Goal: Find specific page/section: Find specific page/section

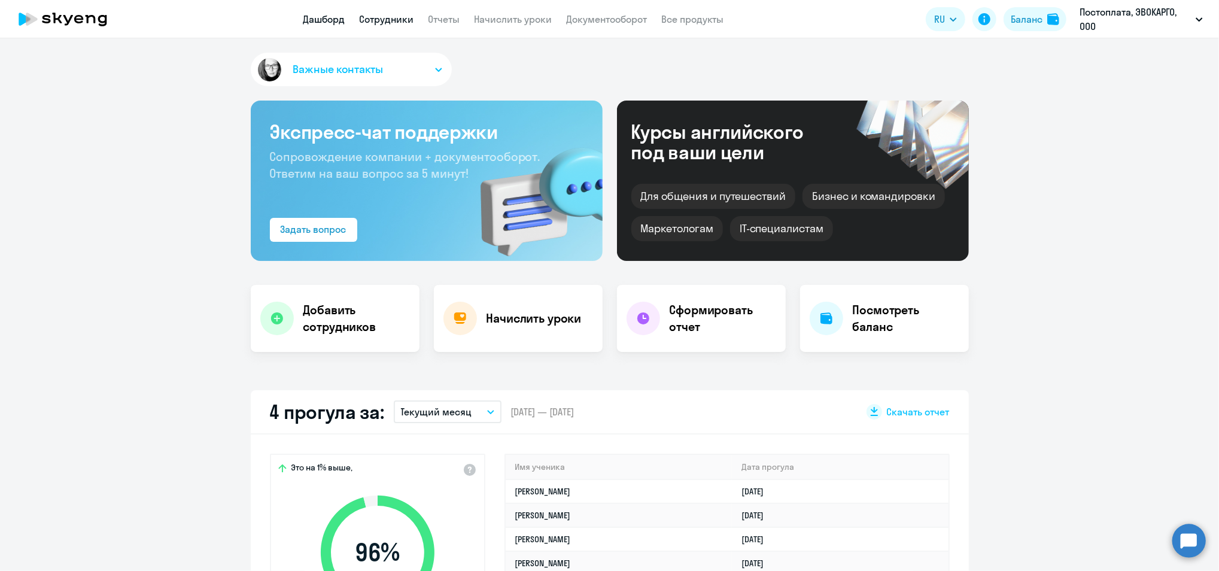
drag, startPoint x: 397, startPoint y: 14, endPoint x: 405, endPoint y: 22, distance: 10.6
click at [397, 14] on link "Сотрудники" at bounding box center [387, 19] width 54 height 12
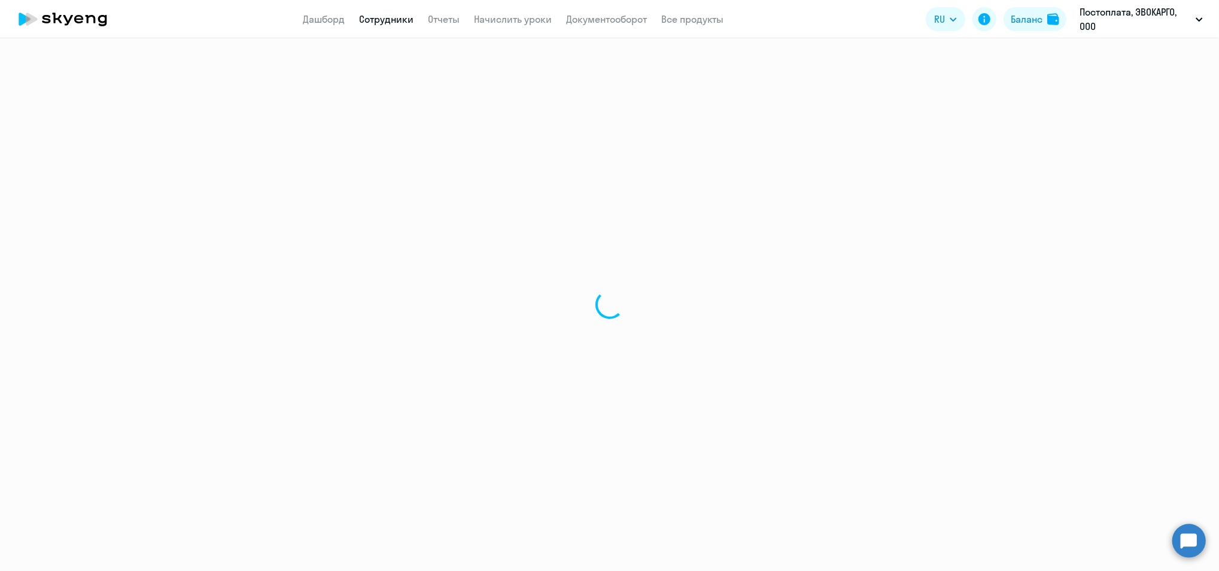
select select "30"
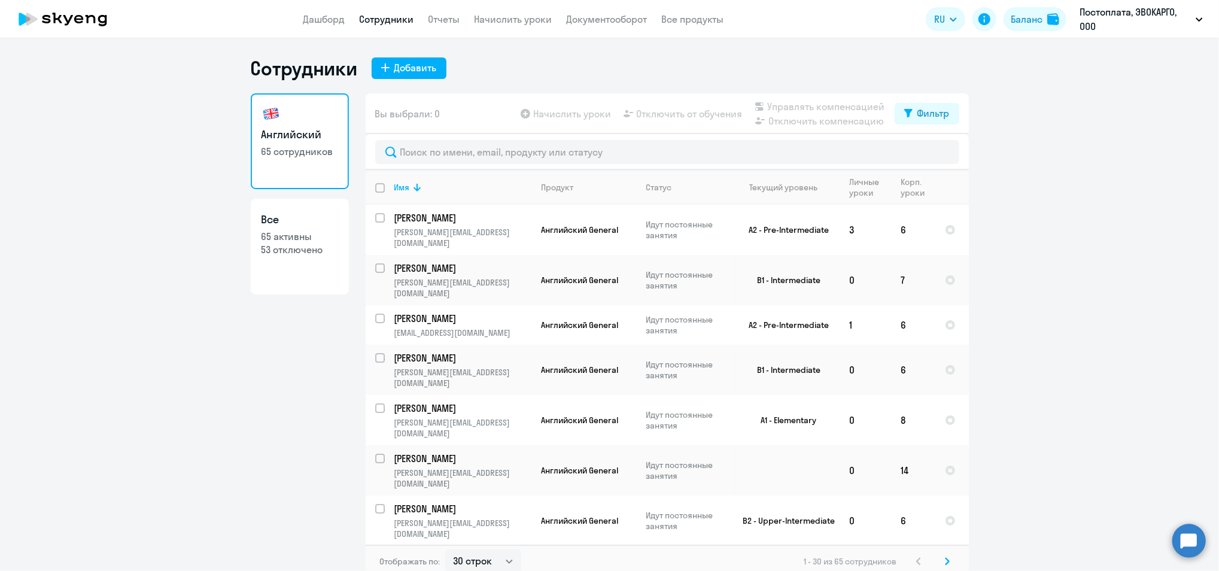
click at [559, 132] on div "Вы выбрали: 0 Начислить уроки Отключить от обучения Управлять компенсацией Откл…" at bounding box center [667, 113] width 603 height 41
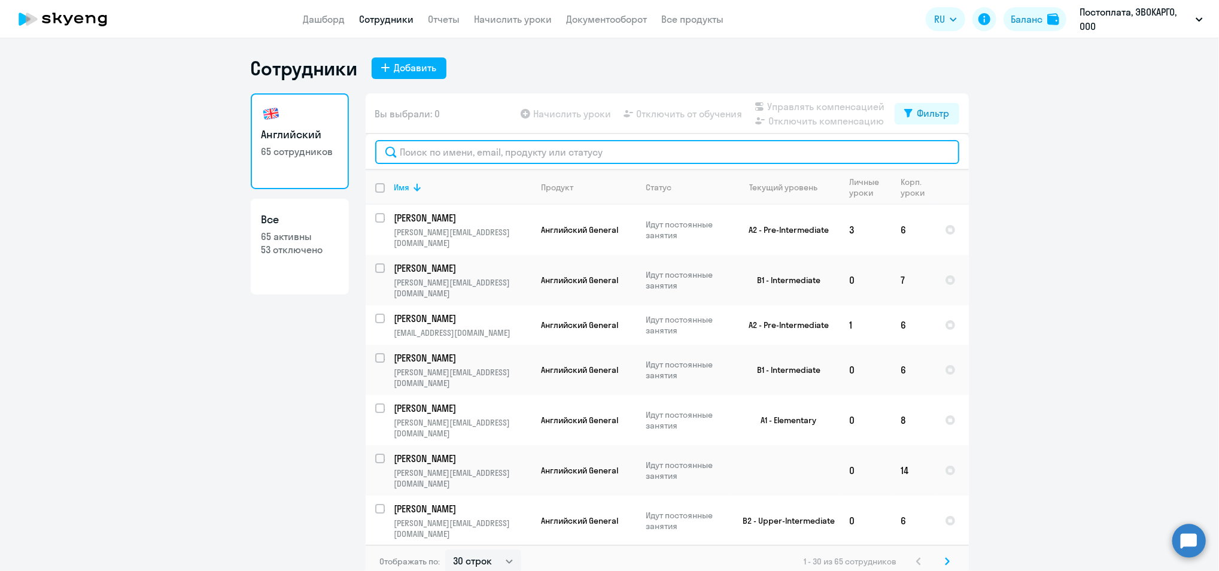
click at [551, 147] on input "text" at bounding box center [667, 152] width 584 height 24
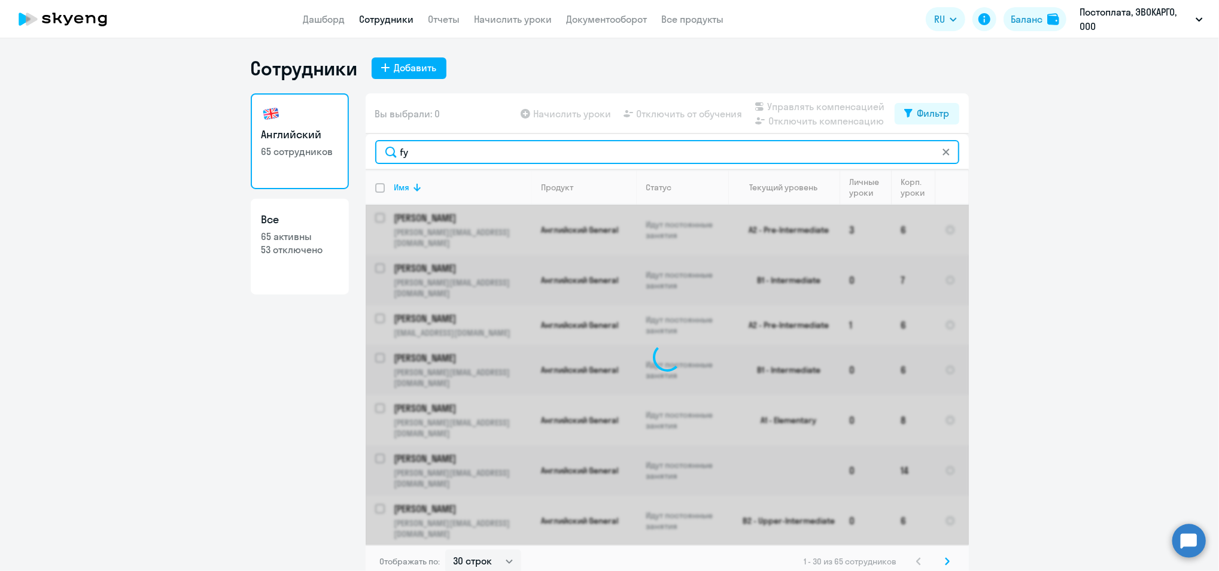
type input "f"
type input "y"
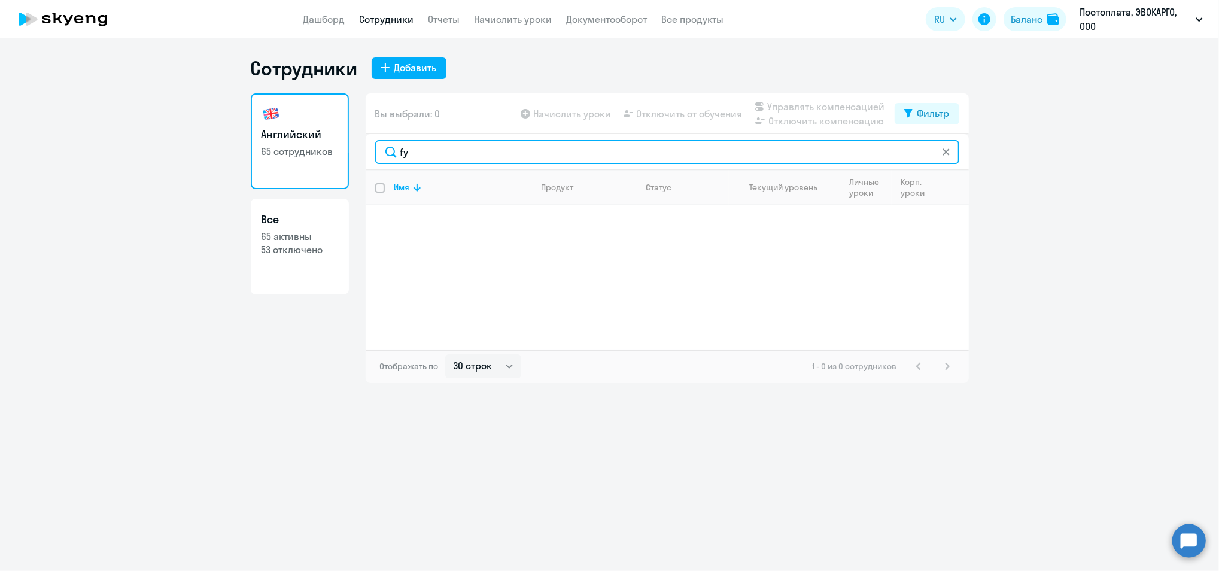
type input "f"
drag, startPoint x: 438, startPoint y: 152, endPoint x: 45, endPoint y: 199, distance: 394.8
click at [45, 199] on ng-component "Сотрудники Добавить Английский 65 сотрудников Все 65 активны 53 отключено Вы вы…" at bounding box center [609, 219] width 1219 height 327
drag, startPoint x: 448, startPoint y: 149, endPoint x: 167, endPoint y: 127, distance: 282.2
click at [167, 127] on ng-component "Сотрудники Добавить Английский 65 сотрудников Все 65 активны 53 отключено Вы вы…" at bounding box center [609, 219] width 1219 height 327
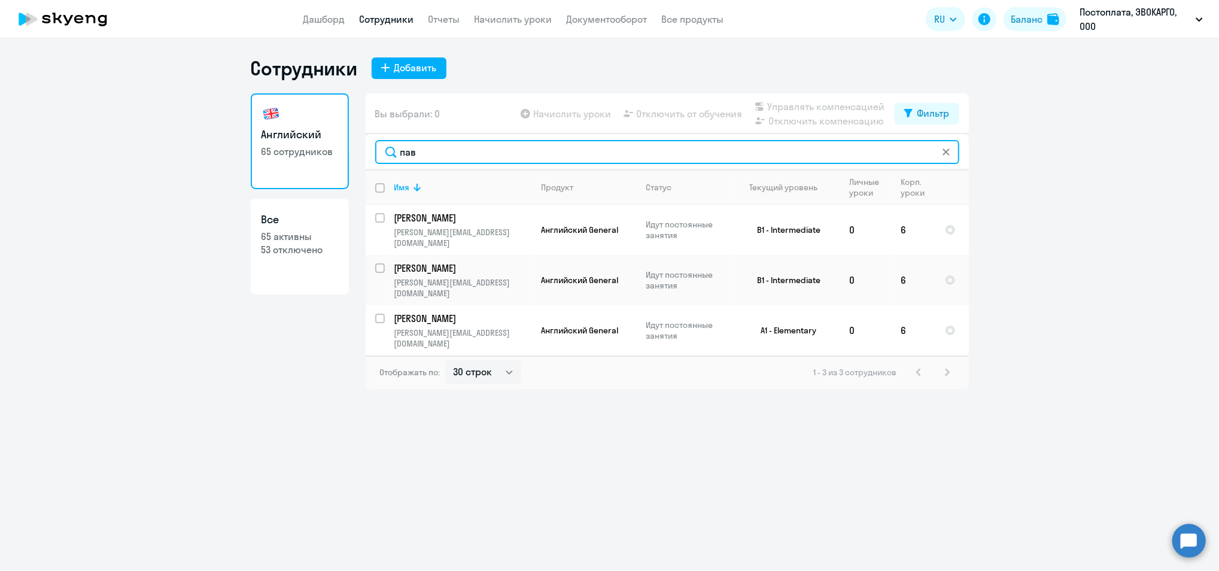
drag, startPoint x: 321, startPoint y: 137, endPoint x: 0, endPoint y: 111, distance: 321.9
click at [0, 112] on html "Дашборд Сотрудники Отчеты Начислить уроки Документооборот Все продукты Дашборд …" at bounding box center [609, 285] width 1219 height 571
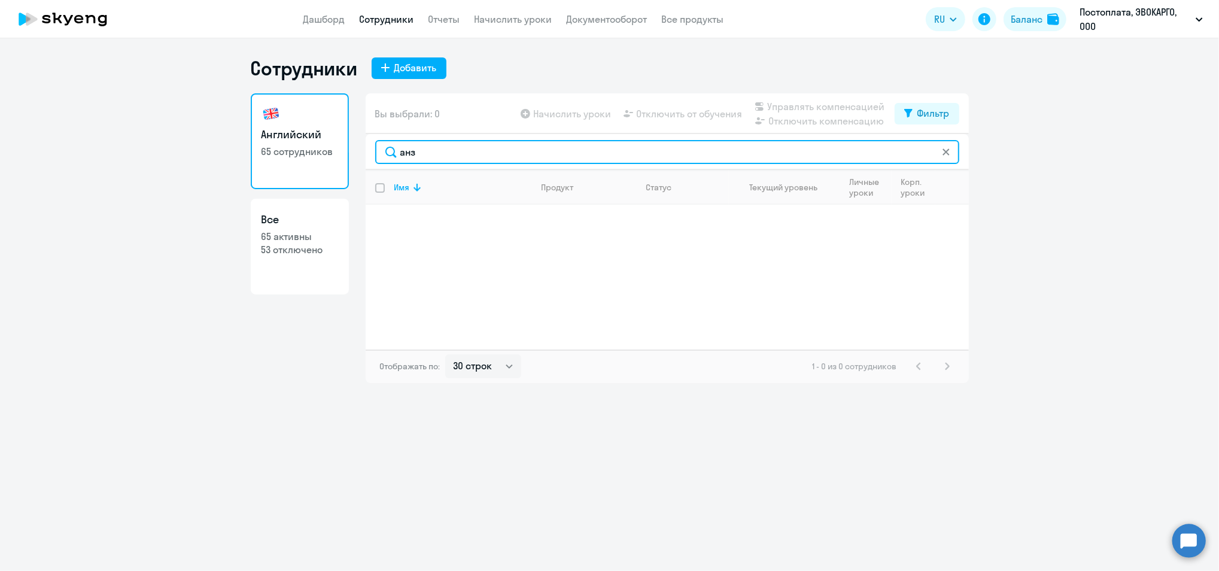
drag, startPoint x: 459, startPoint y: 153, endPoint x: 4, endPoint y: 177, distance: 455.5
click at [22, 176] on ng-component "Сотрудники Добавить Английский 65 сотрудников Все 65 активны 53 отключено Вы вы…" at bounding box center [609, 219] width 1219 height 327
drag, startPoint x: 435, startPoint y: 161, endPoint x: 326, endPoint y: 148, distance: 110.3
click at [326, 148] on div "Английский 65 сотрудников Все 65 активны 53 отключено Вы выбрали: 0 Начислить у…" at bounding box center [610, 238] width 718 height 290
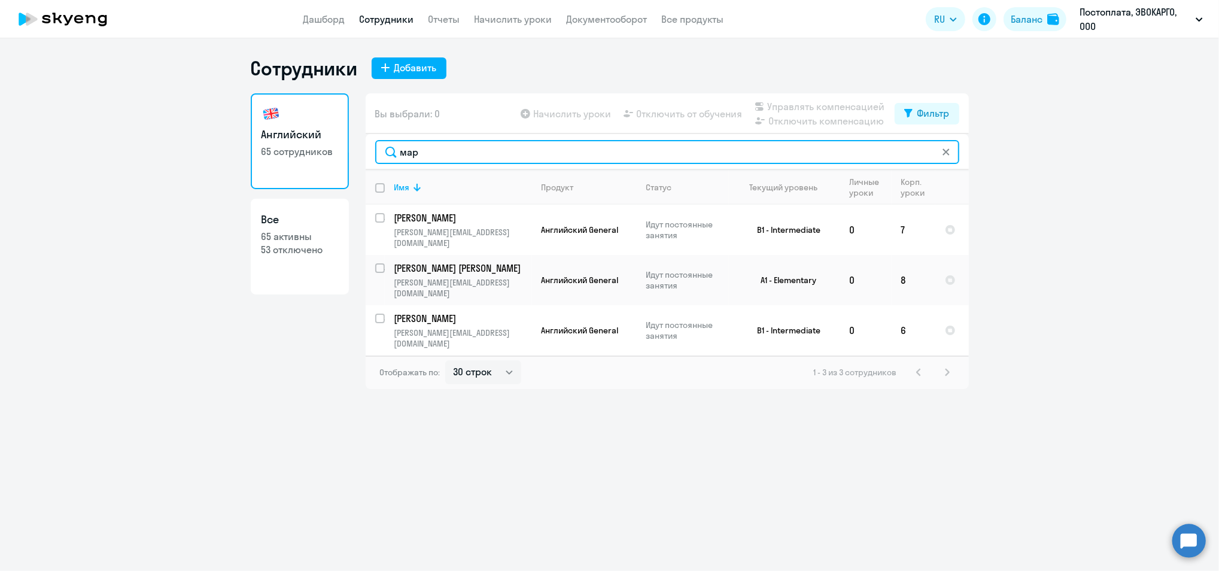
drag, startPoint x: 421, startPoint y: 144, endPoint x: 41, endPoint y: 145, distance: 380.7
click at [41, 145] on ng-component "Сотрудники Добавить Английский 65 сотрудников Все 65 активны 53 отключено Вы вы…" at bounding box center [609, 222] width 1219 height 333
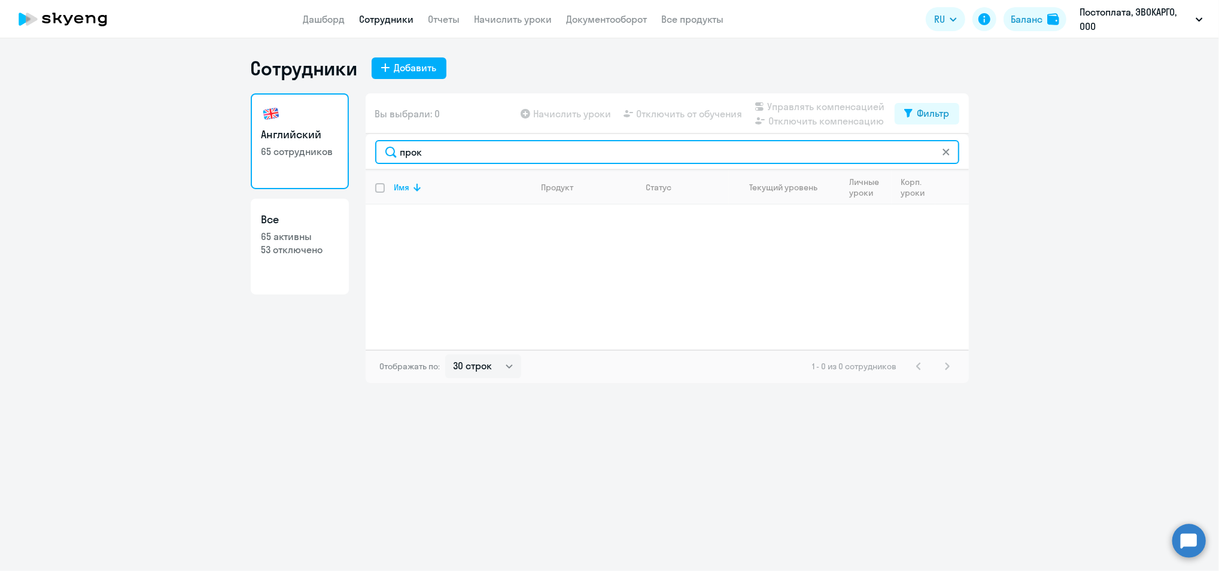
drag, startPoint x: 445, startPoint y: 158, endPoint x: 142, endPoint y: 163, distance: 303.5
click at [142, 163] on ng-component "Сотрудники Добавить Английский 65 сотрудников Все 65 активны 53 отключено Вы вы…" at bounding box center [609, 219] width 1219 height 327
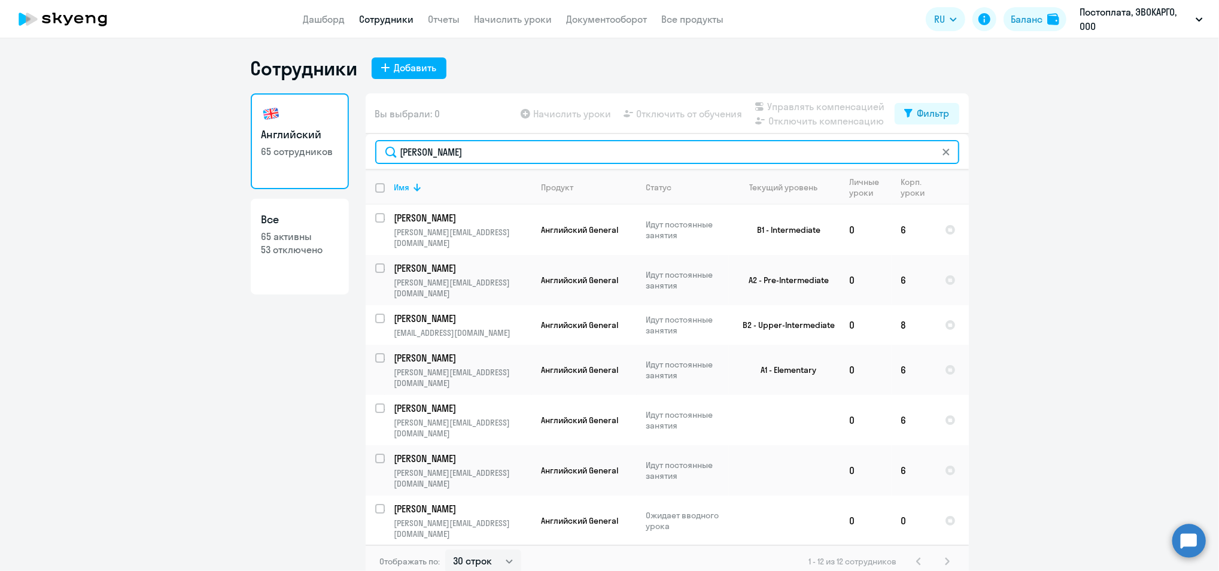
drag, startPoint x: 426, startPoint y: 157, endPoint x: 117, endPoint y: 136, distance: 309.6
click at [135, 137] on ng-component "Сотрудники Добавить Английский 65 сотрудников Все 65 активны 53 отключено Вы вы…" at bounding box center [609, 317] width 1219 height 522
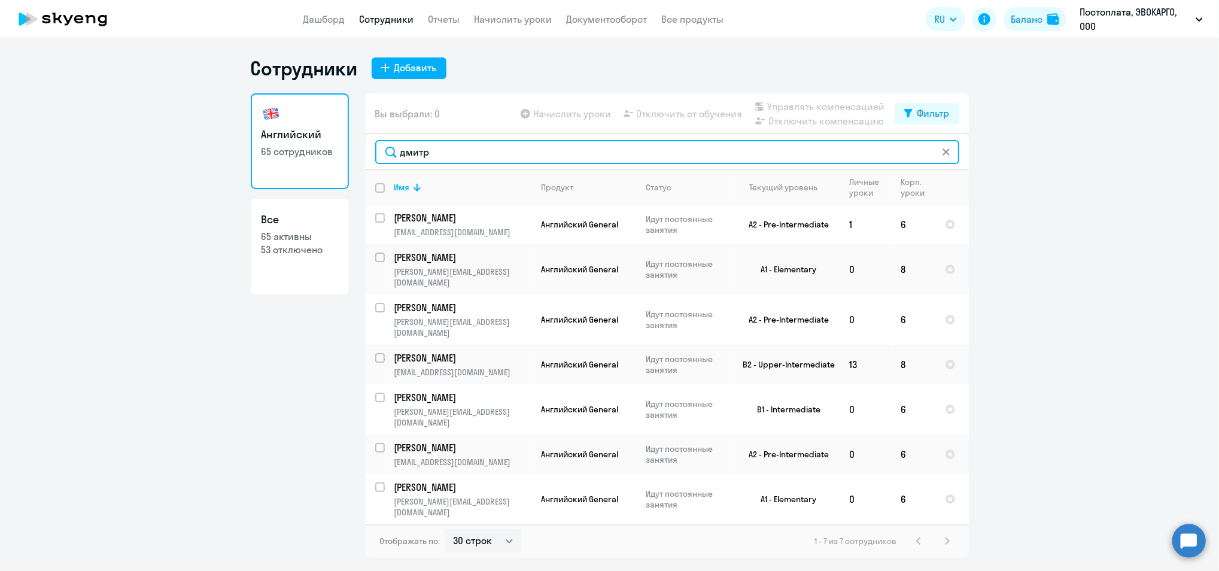
drag, startPoint x: 441, startPoint y: 157, endPoint x: -4, endPoint y: 180, distance: 444.7
click at [0, 180] on html "Дашборд Сотрудники Отчеты Начислить уроки Документооборот Все продукты Дашборд …" at bounding box center [609, 285] width 1219 height 571
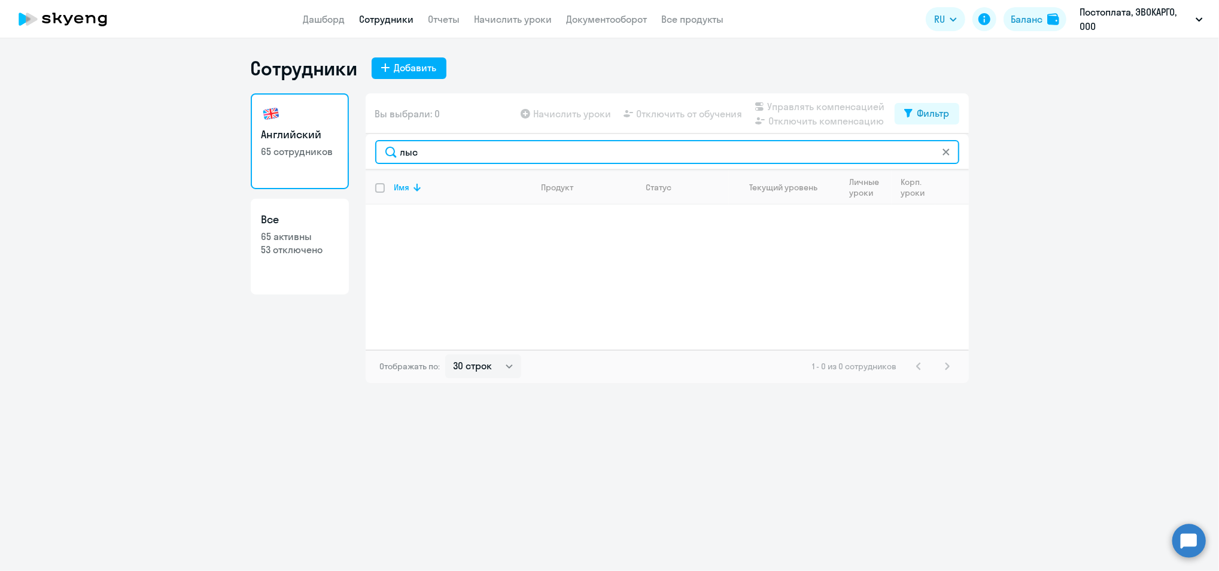
drag, startPoint x: 437, startPoint y: 155, endPoint x: 0, endPoint y: 120, distance: 438.4
click at [0, 119] on html "Дашборд Сотрудники Отчеты Начислить уроки Документооборот Все продукты Дашборд …" at bounding box center [609, 285] width 1219 height 571
drag, startPoint x: 432, startPoint y: 146, endPoint x: 0, endPoint y: 193, distance: 434.7
click at [0, 194] on html "Дашборд Сотрудники Отчеты Начислить уроки Документооборот Все продукты Дашборд …" at bounding box center [609, 285] width 1219 height 571
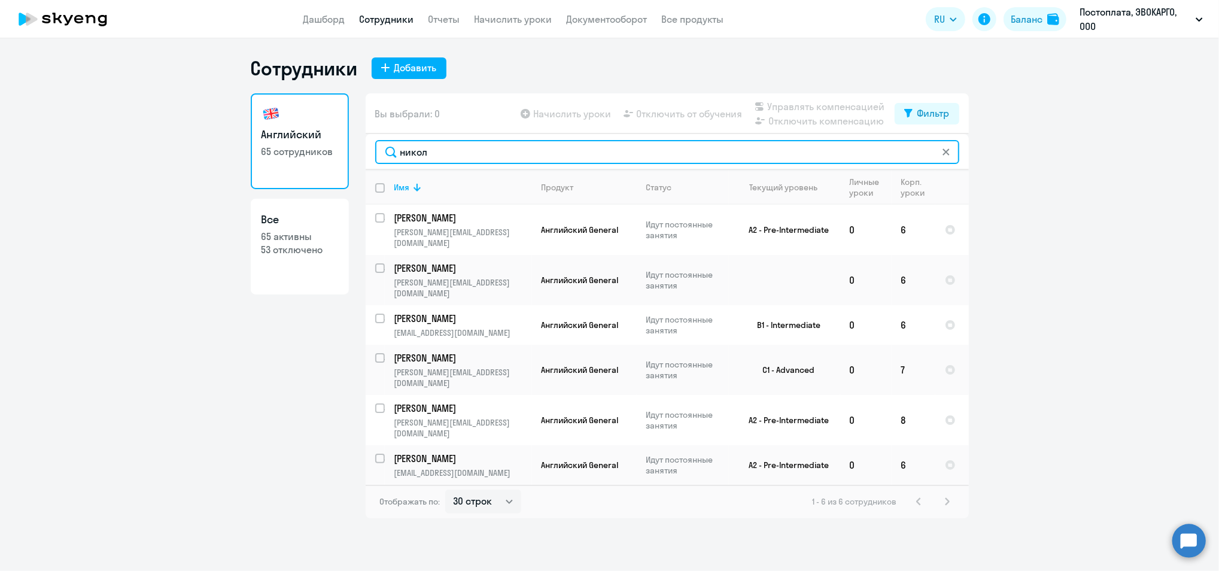
drag, startPoint x: 478, startPoint y: 154, endPoint x: 0, endPoint y: 147, distance: 477.7
click at [0, 147] on html "Дашборд Сотрудники Отчеты Начислить уроки Документооборот Все продукты Дашборд …" at bounding box center [609, 285] width 1219 height 571
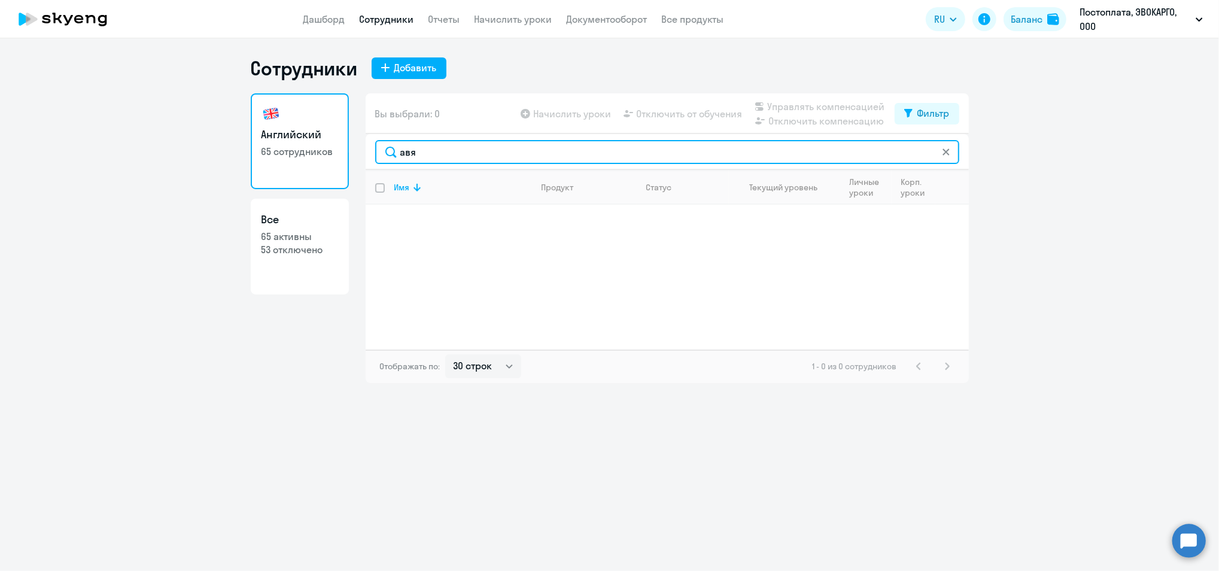
drag, startPoint x: 466, startPoint y: 144, endPoint x: 141, endPoint y: 147, distance: 325.0
click at [145, 147] on ng-component "Сотрудники Добавить Английский 65 сотрудников Все 65 активны 53 отключено Вы вы…" at bounding box center [609, 219] width 1219 height 327
drag, startPoint x: 460, startPoint y: 160, endPoint x: 0, endPoint y: 153, distance: 460.4
click at [0, 153] on html "Дашборд Сотрудники Отчеты Начислить уроки Документооборот Все продукты Дашборд …" at bounding box center [609, 285] width 1219 height 571
drag, startPoint x: 463, startPoint y: 150, endPoint x: 0, endPoint y: 132, distance: 463.0
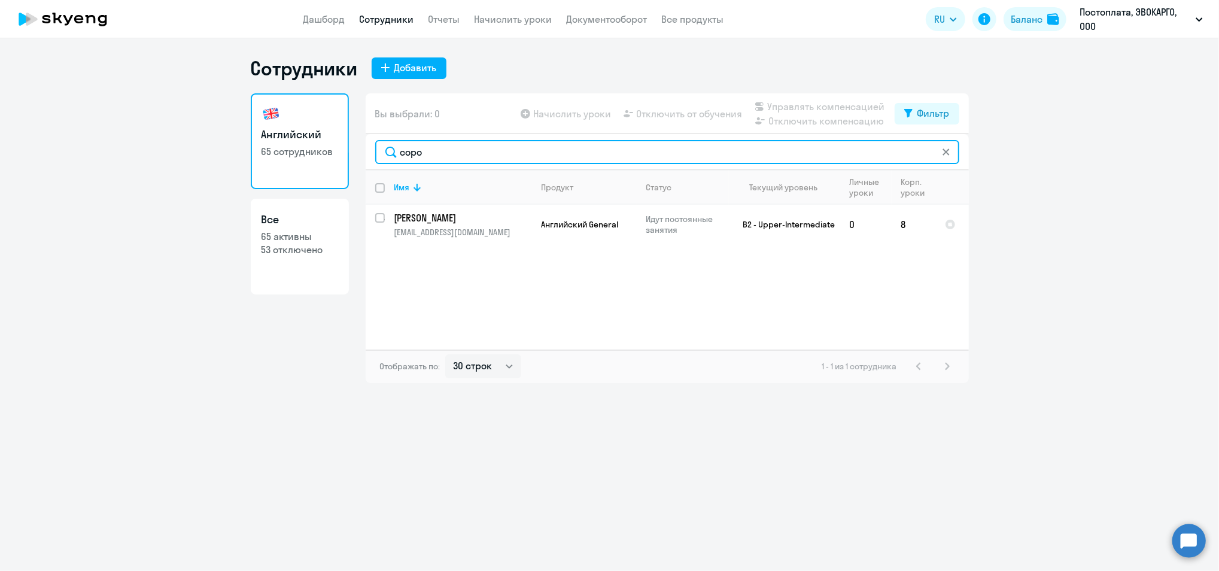
click at [0, 145] on html "Дашборд Сотрудники Отчеты Начислить уроки Документооборот Все продукты Дашборд …" at bounding box center [609, 285] width 1219 height 571
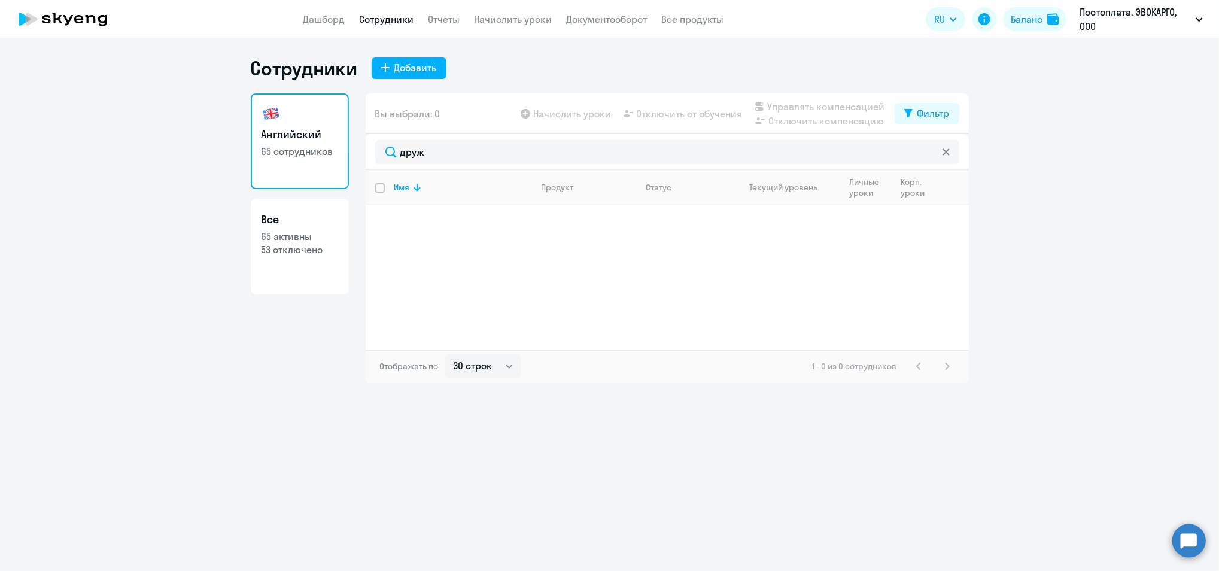
click at [429, 138] on div "друж" at bounding box center [667, 152] width 603 height 36
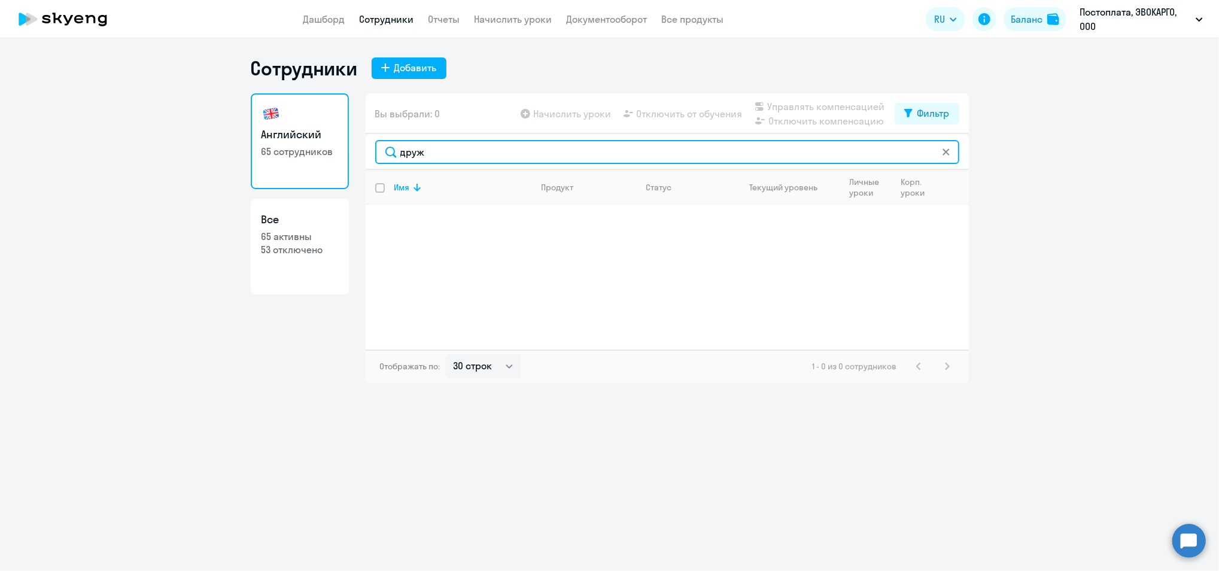
drag, startPoint x: 433, startPoint y: 148, endPoint x: 43, endPoint y: 180, distance: 390.9
click at [98, 169] on ng-component "Сотрудники Добавить Английский 65 сотрудников Все 65 активны 53 отключено Вы вы…" at bounding box center [609, 219] width 1219 height 327
drag, startPoint x: 393, startPoint y: 147, endPoint x: 0, endPoint y: 163, distance: 393.6
click at [0, 162] on html "Дашборд Сотрудники Отчеты Начислить уроки Документооборот Все продукты Дашборд …" at bounding box center [609, 285] width 1219 height 571
drag, startPoint x: 444, startPoint y: 147, endPoint x: 0, endPoint y: 80, distance: 449.1
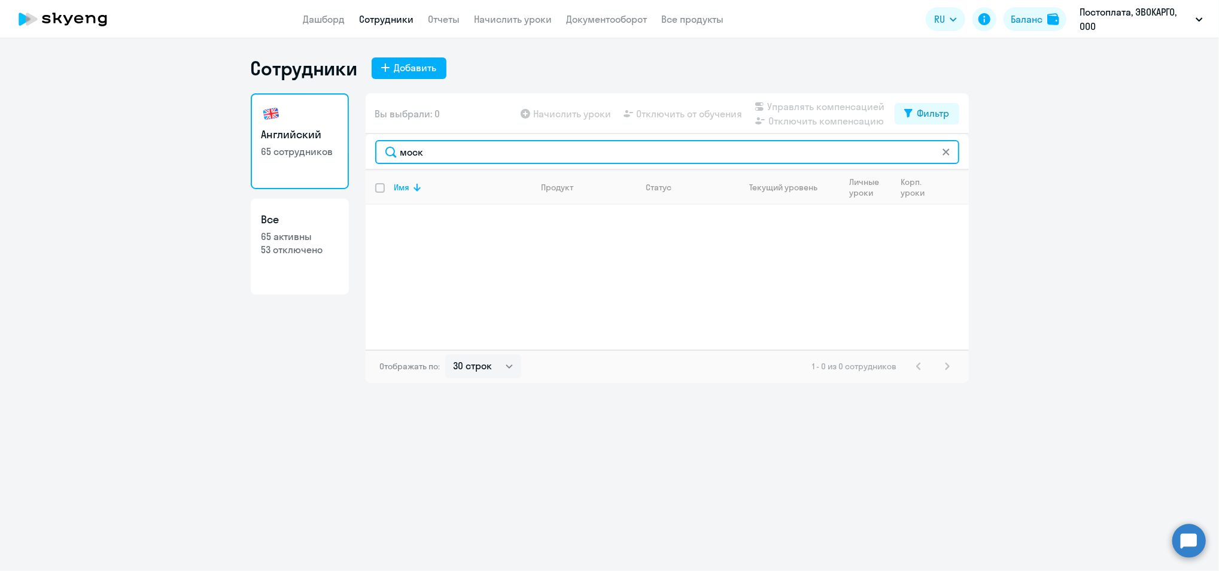
click at [0, 82] on html "Дашборд Сотрудники Отчеты Начислить уроки Документооборот Все продукты Дашборд …" at bounding box center [609, 285] width 1219 height 571
drag, startPoint x: 266, startPoint y: 116, endPoint x: 148, endPoint y: 91, distance: 120.4
click at [153, 95] on ng-component "Сотрудники Добавить Английский 65 сотрудников Все 65 активны 53 отключено Вы вы…" at bounding box center [609, 219] width 1219 height 327
drag, startPoint x: 443, startPoint y: 146, endPoint x: 0, endPoint y: 144, distance: 443.0
click at [0, 148] on html "Дашборд Сотрудники Отчеты Начислить уроки Документооборот Все продукты Дашборд …" at bounding box center [609, 285] width 1219 height 571
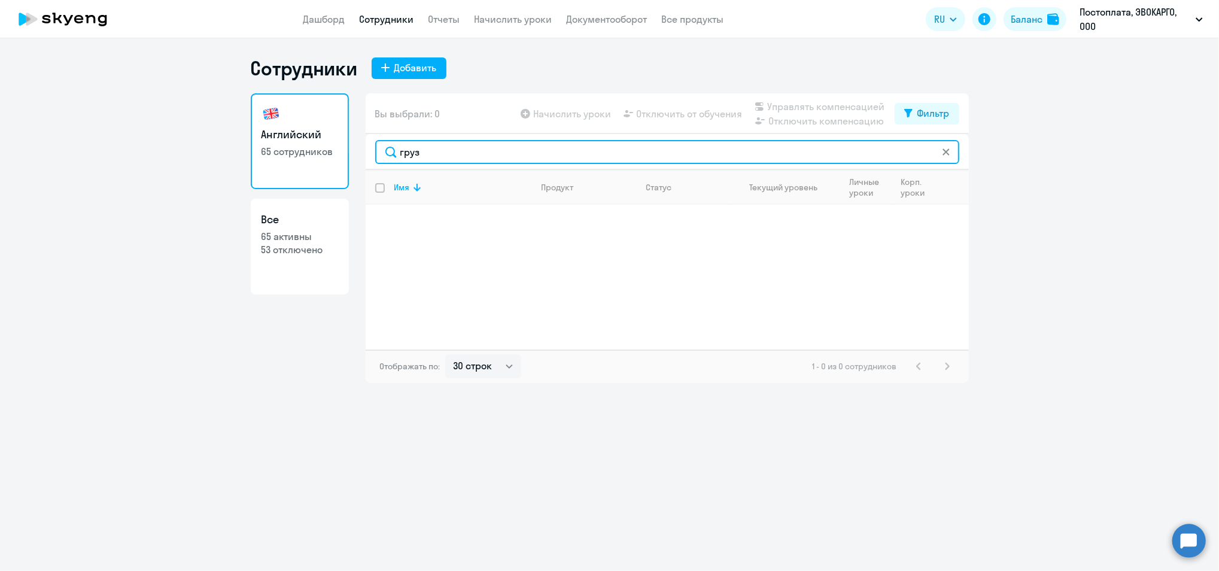
drag, startPoint x: 414, startPoint y: 141, endPoint x: -4, endPoint y: 154, distance: 417.4
click at [0, 154] on html "Дашборд Сотрудники Отчеты Начислить уроки Документооборот Все продукты Дашборд …" at bounding box center [609, 285] width 1219 height 571
type input "ъ"
drag, startPoint x: 423, startPoint y: 148, endPoint x: 0, endPoint y: 183, distance: 424.1
click at [0, 179] on html "Дашборд Сотрудники Отчеты Начислить уроки Документооборот Все продукты Дашборд …" at bounding box center [609, 285] width 1219 height 571
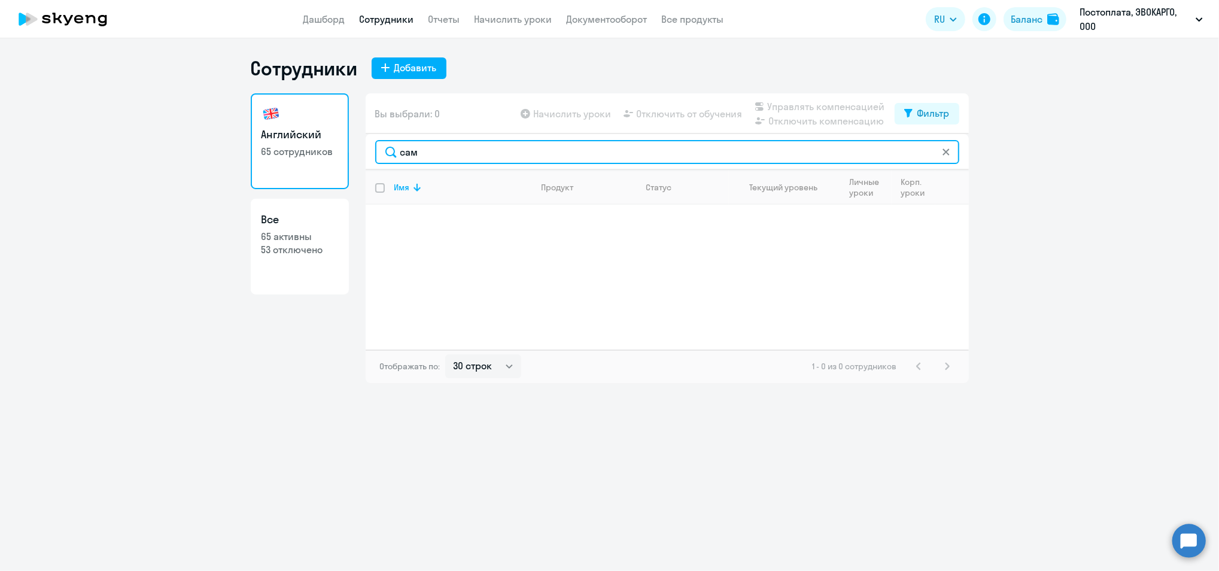
drag, startPoint x: 421, startPoint y: 137, endPoint x: 0, endPoint y: 175, distance: 423.1
click at [0, 174] on html "Дашборд Сотрудники Отчеты Начислить уроки Документооборот Все продукты Дашборд …" at bounding box center [609, 285] width 1219 height 571
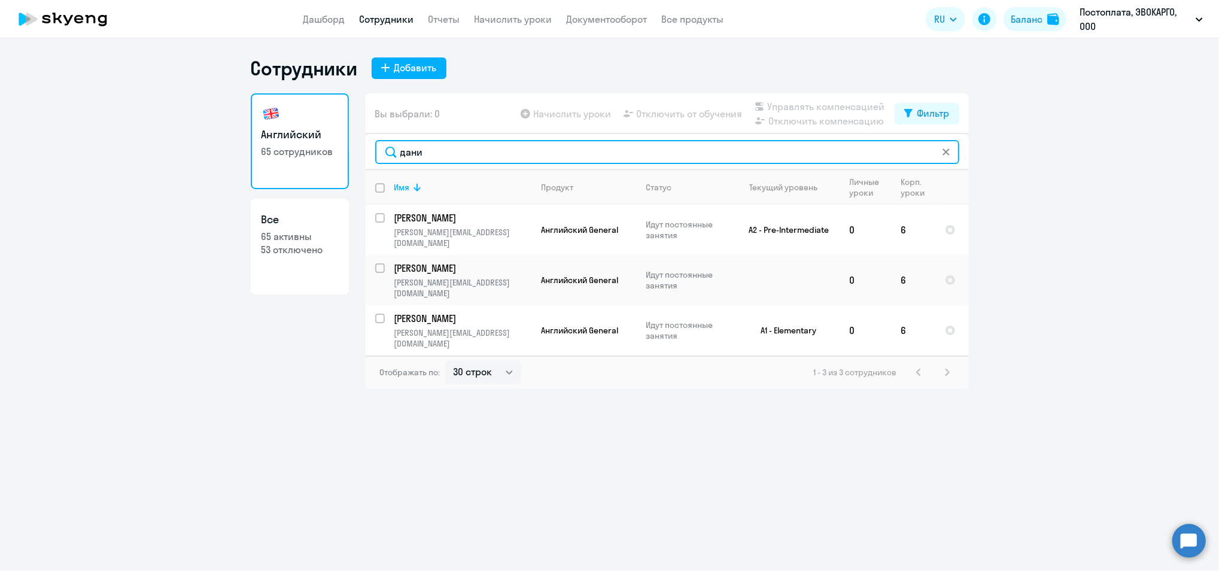
drag, startPoint x: 427, startPoint y: 146, endPoint x: 175, endPoint y: 109, distance: 254.7
click at [175, 109] on ng-component "Сотрудники Добавить Английский 65 сотрудников Все 65 активны 53 отключено Вы вы…" at bounding box center [609, 222] width 1219 height 333
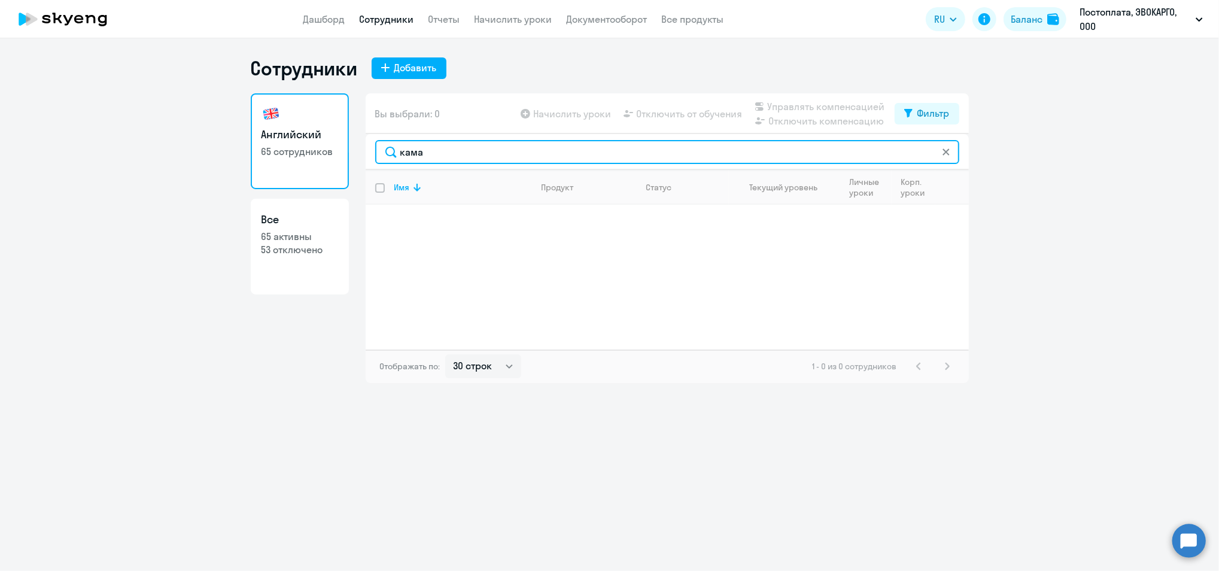
drag, startPoint x: 442, startPoint y: 149, endPoint x: -4, endPoint y: -5, distance: 471.7
click at [0, 0] on html "Дашборд Сотрудники Отчеты Начислить уроки Документооборот Все продукты Дашборд …" at bounding box center [609, 285] width 1219 height 571
drag, startPoint x: 454, startPoint y: 140, endPoint x: 0, endPoint y: 53, distance: 461.9
click at [0, 62] on html "Дашборд Сотрудники Отчеты Начислить уроки Документооборот Все продукты Дашборд …" at bounding box center [609, 285] width 1219 height 571
drag, startPoint x: 462, startPoint y: 144, endPoint x: 0, endPoint y: 104, distance: 463.3
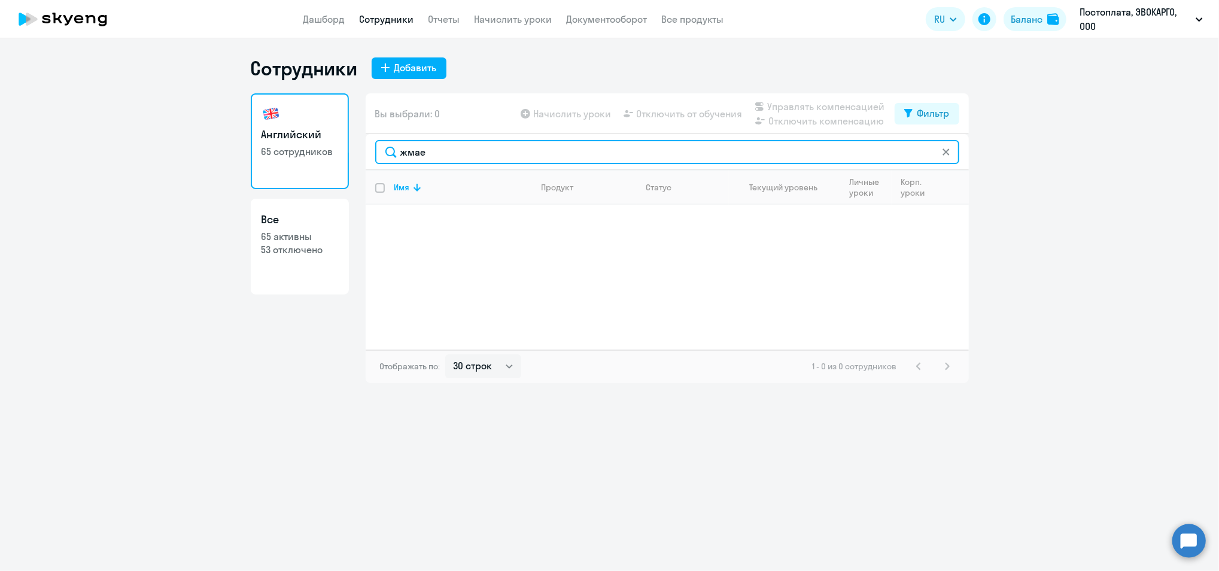
click at [0, 104] on html "Дашборд Сотрудники Отчеты Начислить уроки Документооборот Все продукты Дашборд …" at bounding box center [609, 285] width 1219 height 571
drag, startPoint x: 423, startPoint y: 153, endPoint x: 0, endPoint y: 118, distance: 424.7
click at [0, 121] on html "Дашборд Сотрудники Отчеты Начислить уроки Документооборот Все продукты Дашборд …" at bounding box center [609, 285] width 1219 height 571
drag, startPoint x: 454, startPoint y: 145, endPoint x: 0, endPoint y: 195, distance: 456.4
click at [0, 169] on html "Дашборд Сотрудники Отчеты Начислить уроки Документооборот Все продукты Дашборд …" at bounding box center [609, 285] width 1219 height 571
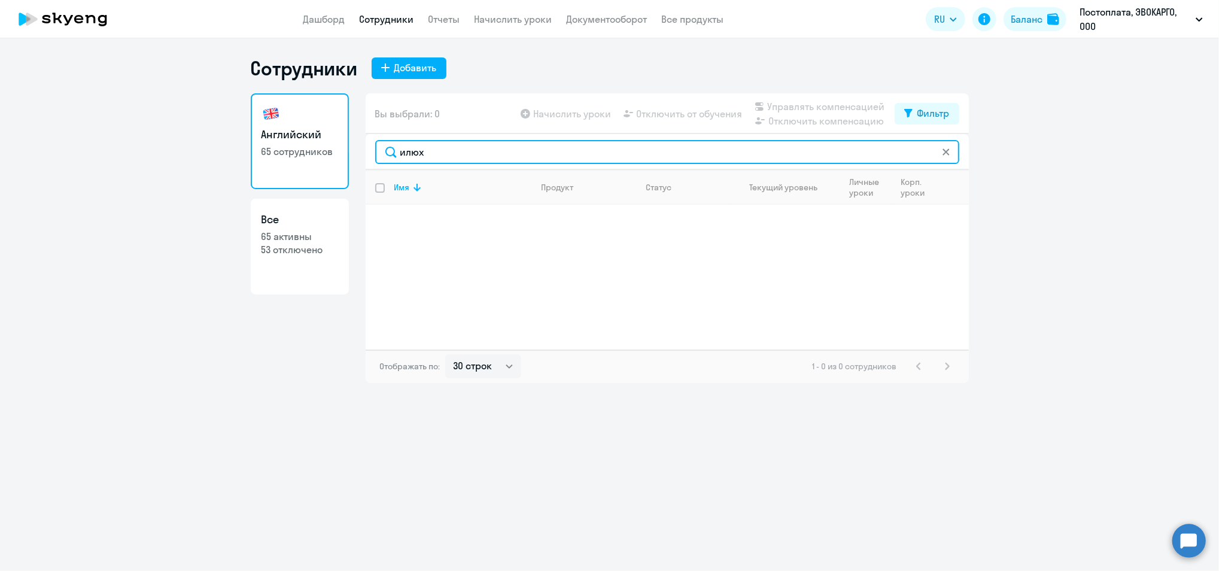
drag, startPoint x: 451, startPoint y: 156, endPoint x: 0, endPoint y: 147, distance: 450.8
click at [0, 148] on html "Дашборд Сотрудники Отчеты Начислить уроки Документооборот Все продукты Дашборд …" at bounding box center [609, 285] width 1219 height 571
drag, startPoint x: 424, startPoint y: 147, endPoint x: 0, endPoint y: 89, distance: 427.7
click at [0, 99] on html "Дашборд Сотрудники Отчеты Начислить уроки Документооборот Все продукты Дашборд …" at bounding box center [609, 285] width 1219 height 571
type input "скоб"
